Goal: Information Seeking & Learning: Learn about a topic

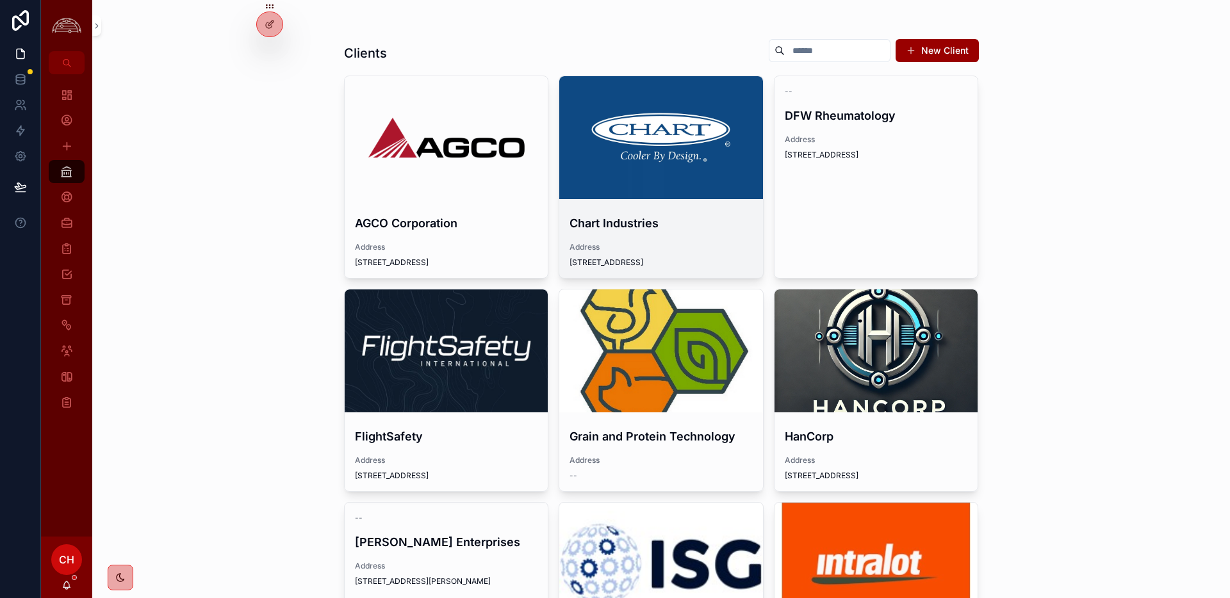
click at [675, 174] on div "scrollable content" at bounding box center [661, 137] width 204 height 123
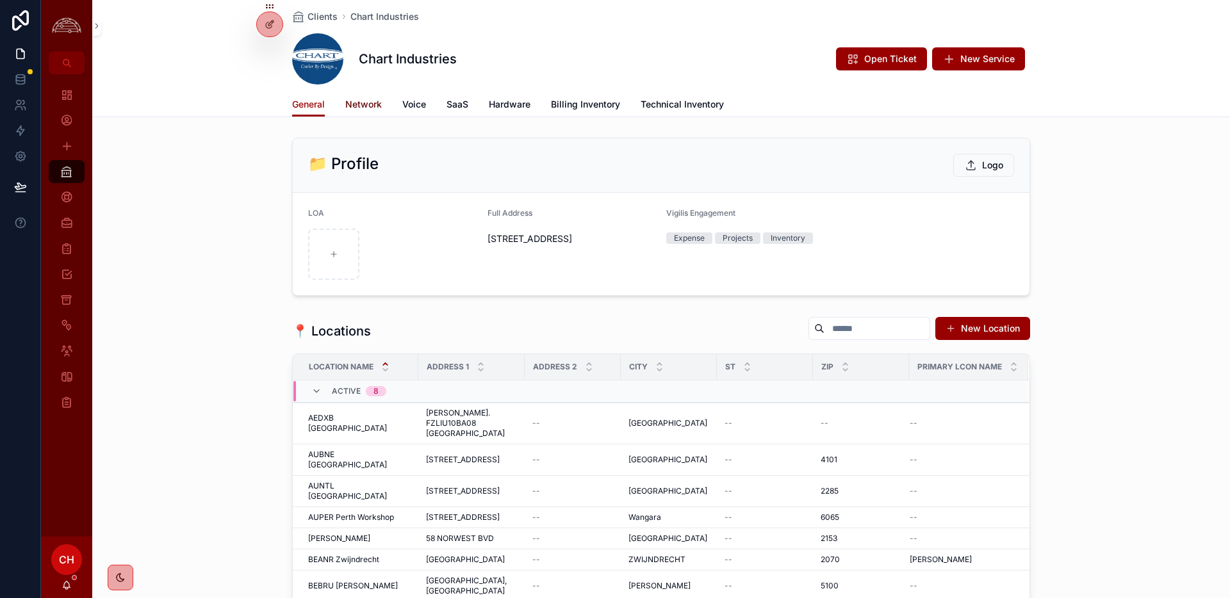
click at [371, 108] on span "Network" at bounding box center [363, 104] width 37 height 13
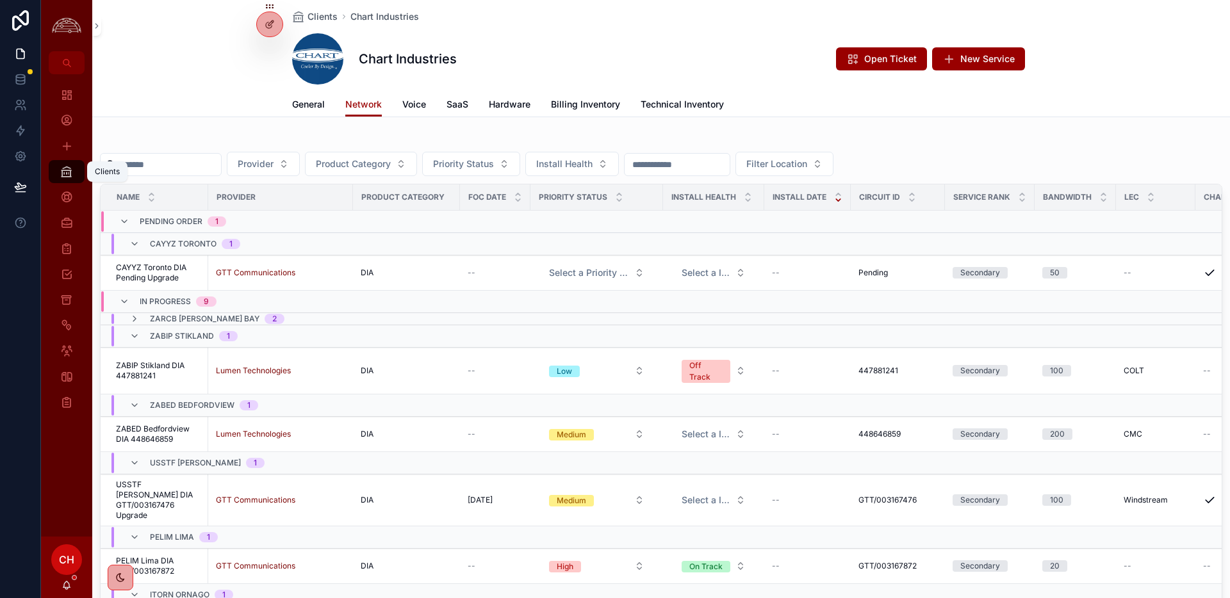
click at [65, 176] on icon "scrollable content" at bounding box center [66, 171] width 13 height 13
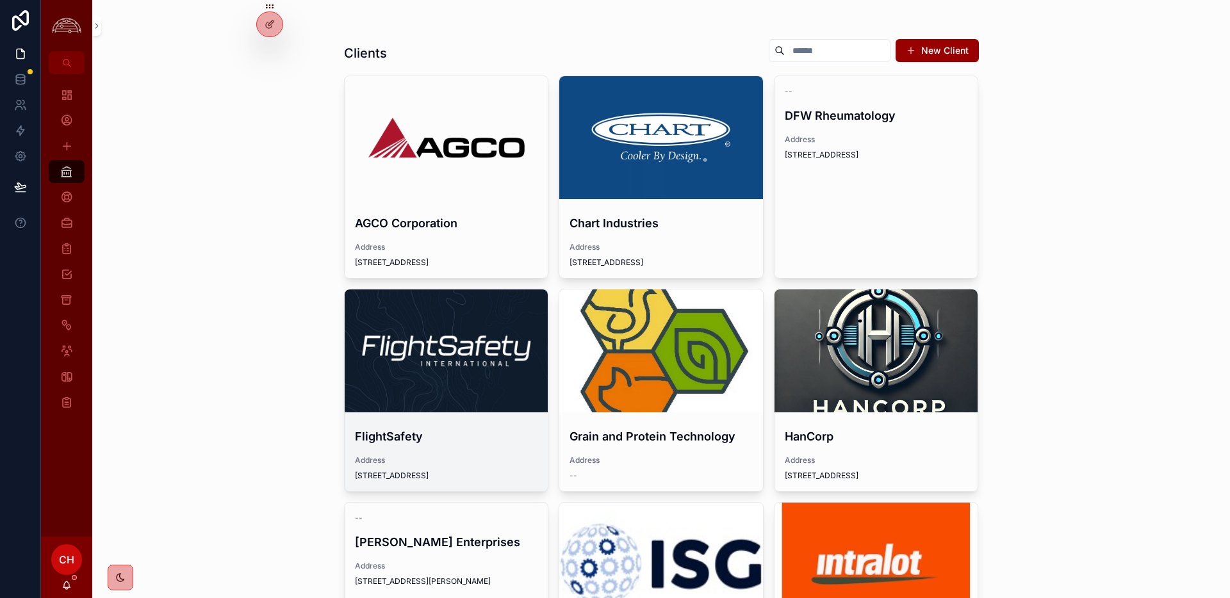
click at [415, 389] on div "scrollable content" at bounding box center [447, 351] width 204 height 123
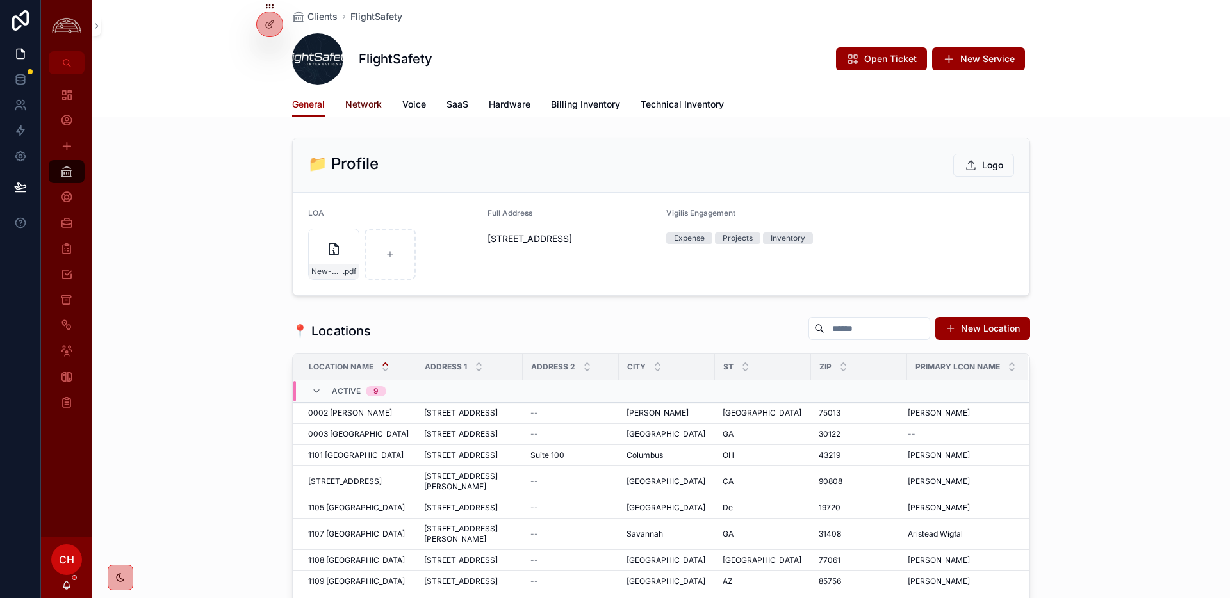
click at [377, 109] on span "Network" at bounding box center [363, 104] width 37 height 13
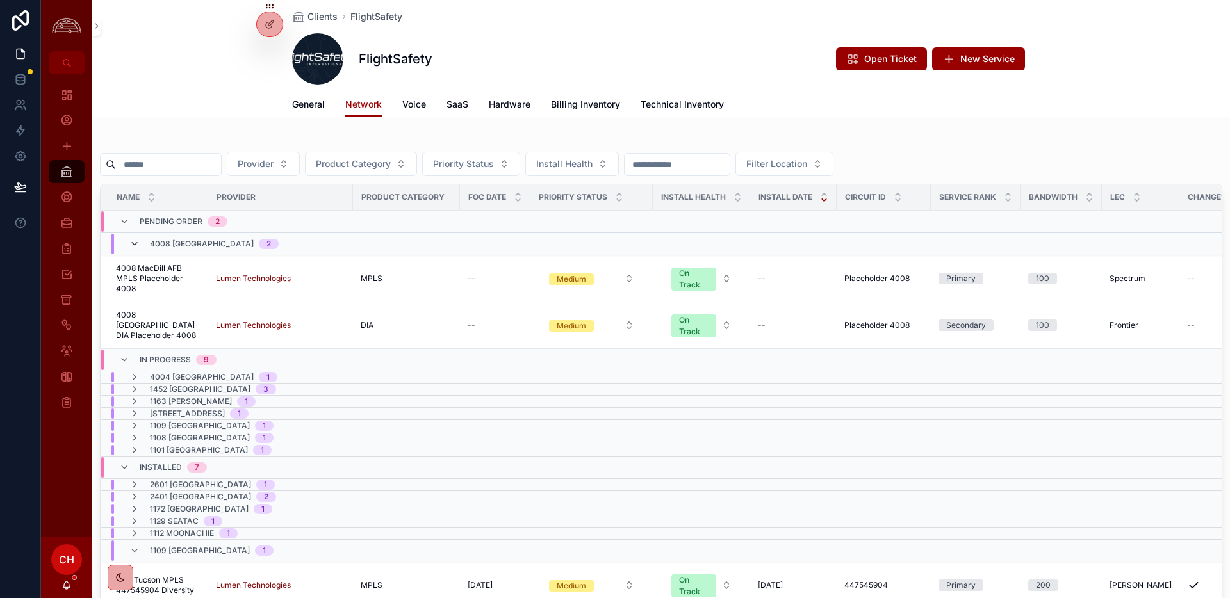
click at [133, 243] on icon "scrollable content" at bounding box center [134, 244] width 10 height 10
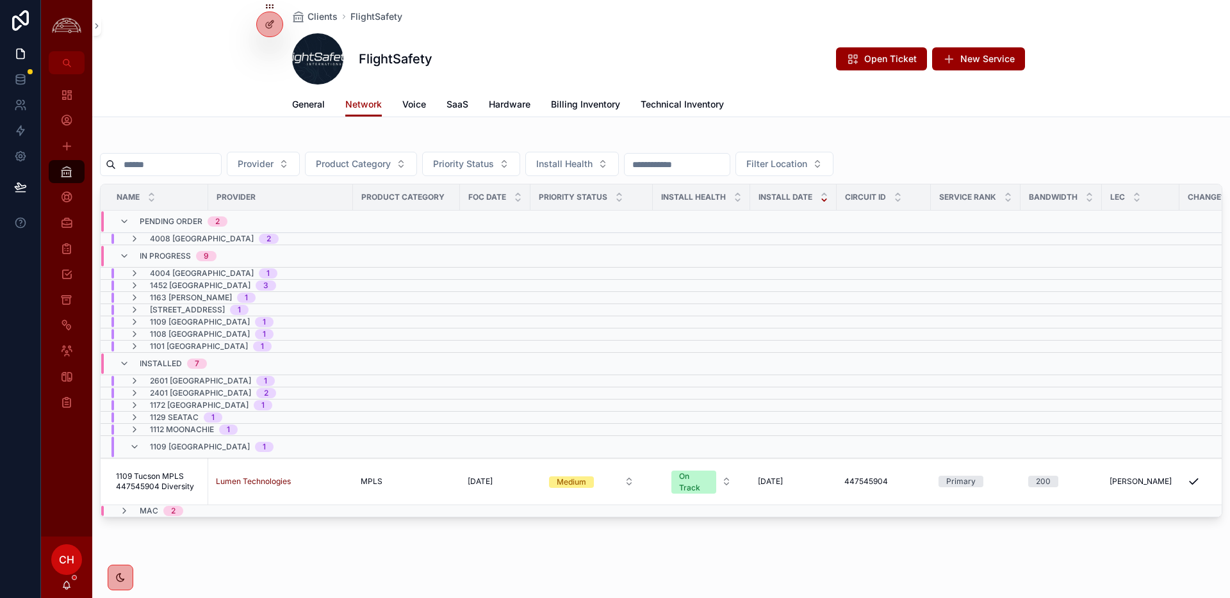
click at [133, 243] on icon "scrollable content" at bounding box center [134, 239] width 10 height 10
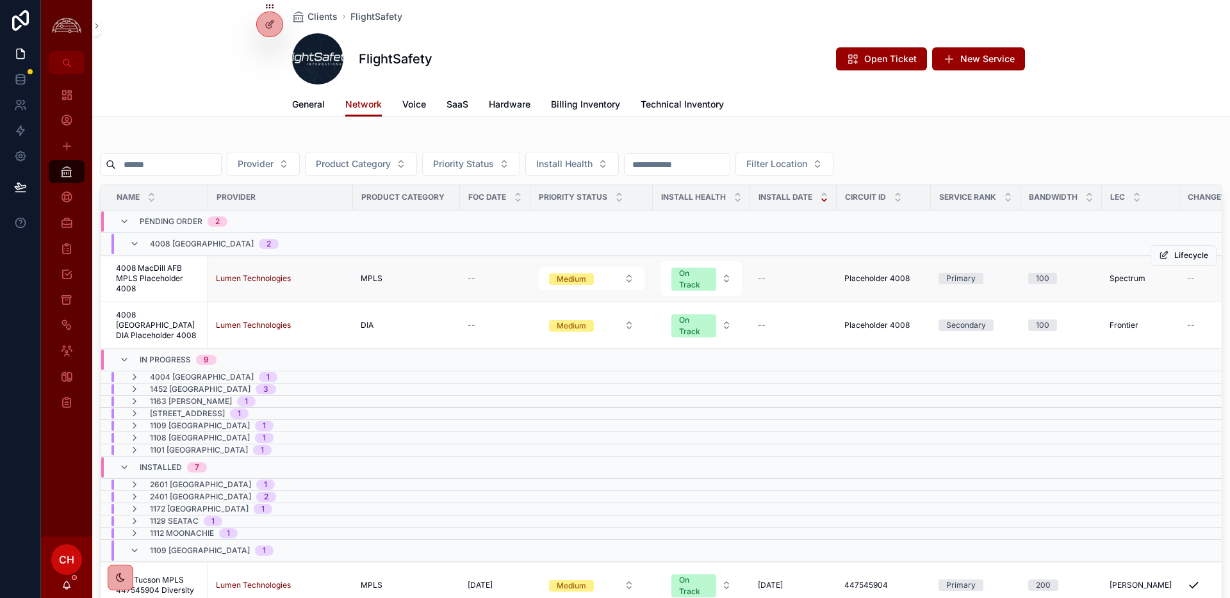
click at [163, 286] on span "4008 MacDill AFB MPLS Placeholder 4008" at bounding box center [158, 278] width 85 height 31
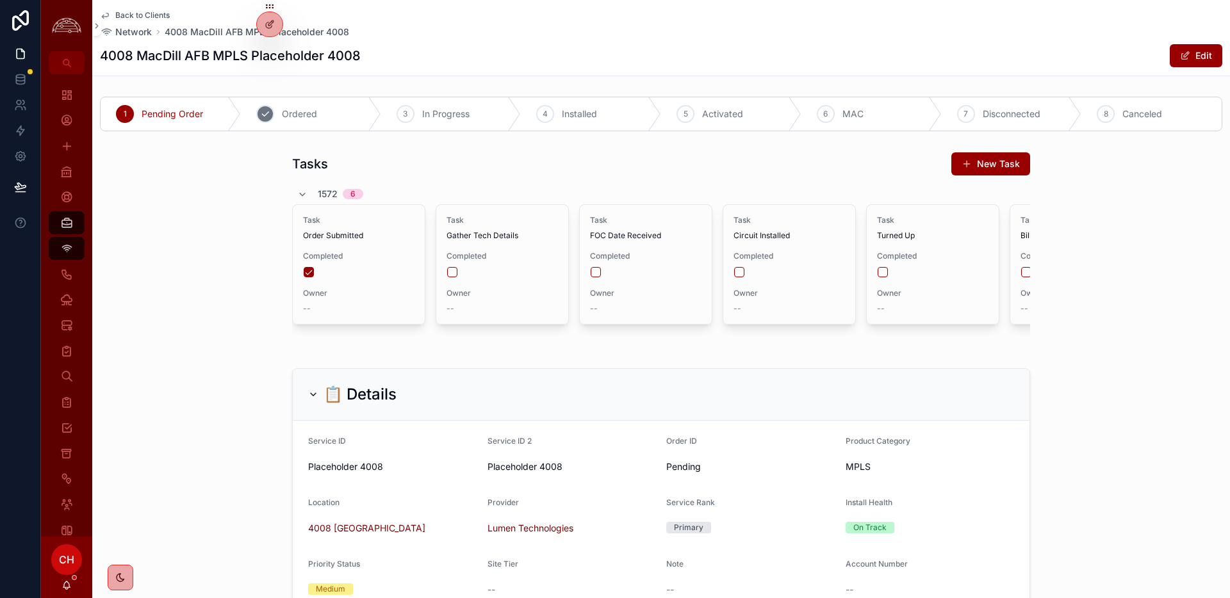
click at [304, 119] on span "Ordered" at bounding box center [299, 114] width 35 height 13
click at [433, 124] on div "3 In Progress" at bounding box center [451, 113] width 140 height 33
click at [162, 15] on span "Back to Clients" at bounding box center [142, 15] width 54 height 10
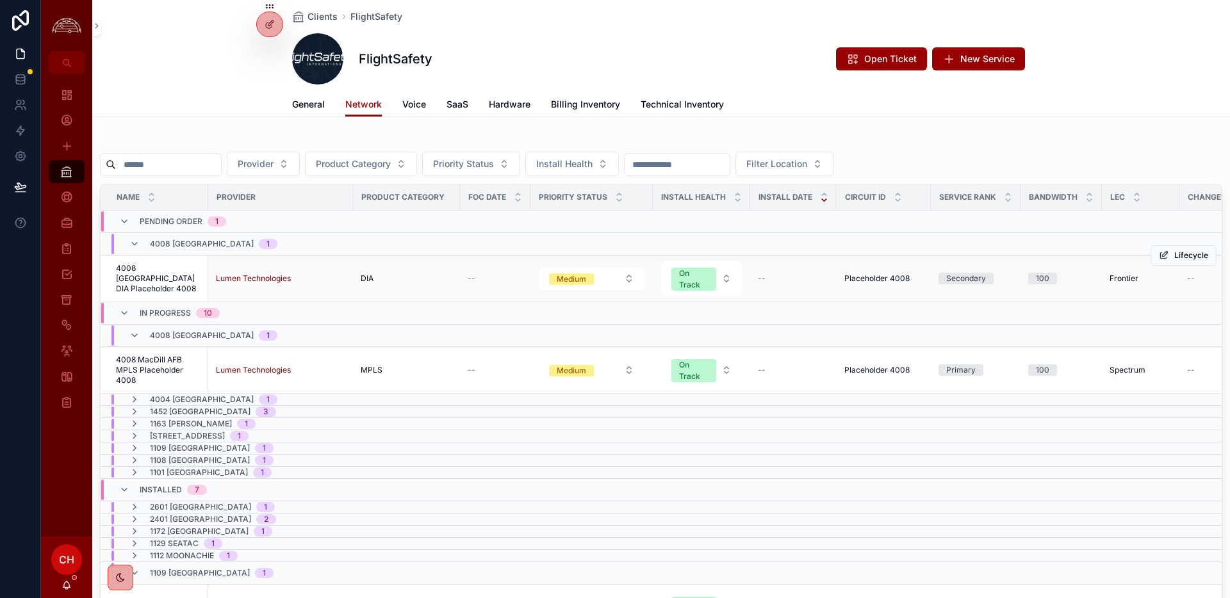
click at [180, 287] on span "4008 [GEOGRAPHIC_DATA] DIA Placeholder 4008" at bounding box center [158, 278] width 85 height 31
